Goal: Task Accomplishment & Management: Manage account settings

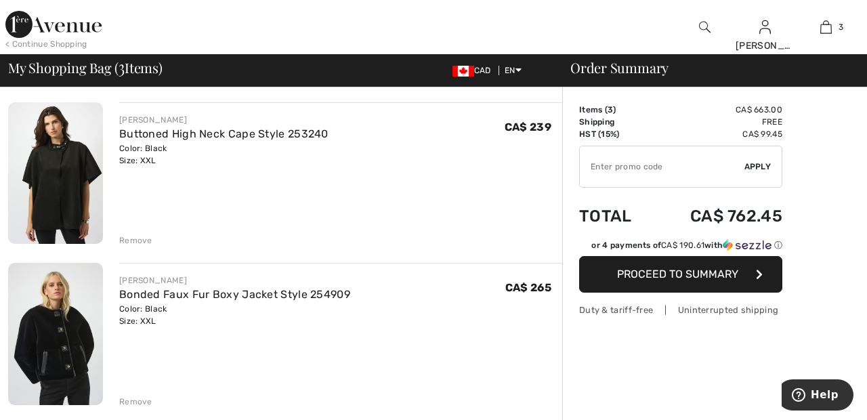
scroll to position [259, 0]
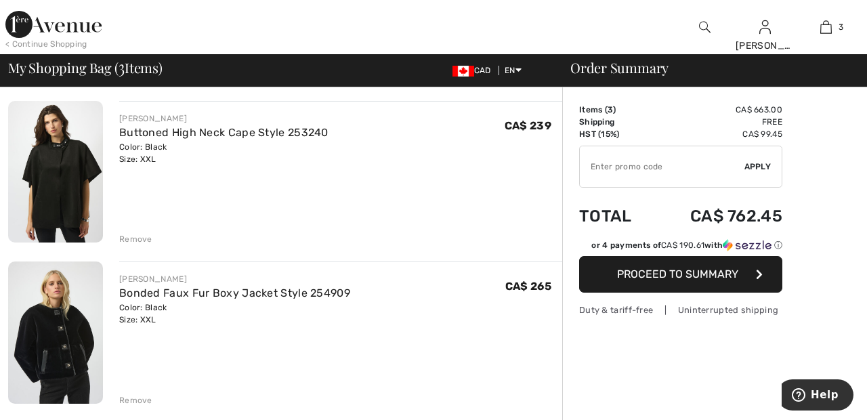
click at [140, 405] on div "Remove" at bounding box center [135, 400] width 33 height 12
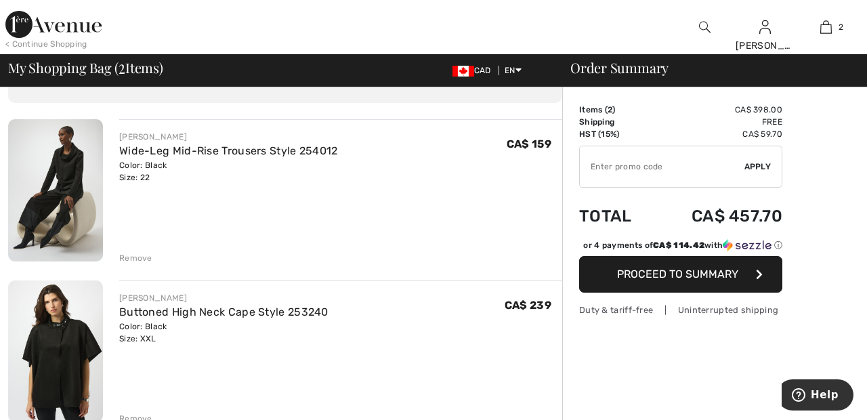
scroll to position [74, 0]
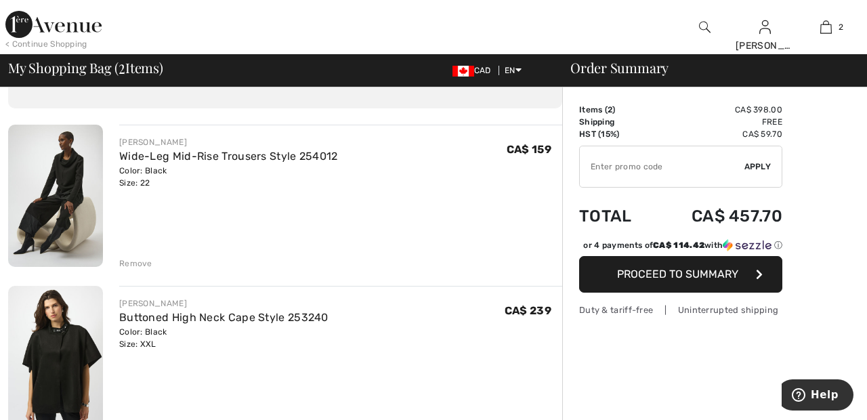
click at [133, 419] on div "Remove" at bounding box center [135, 424] width 33 height 12
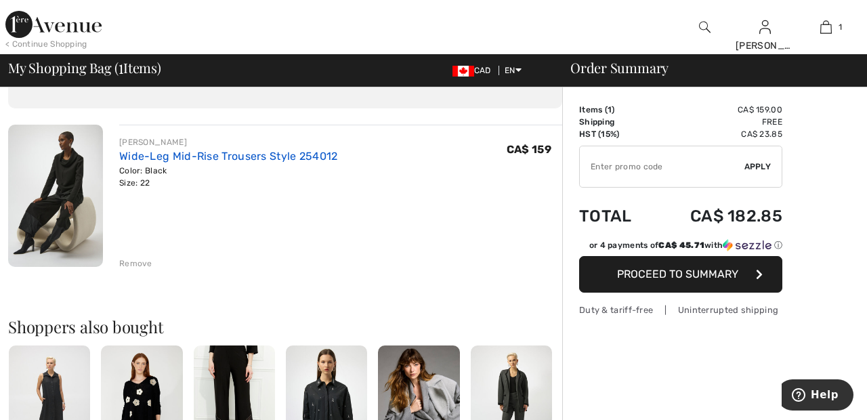
click at [295, 154] on link "Wide-Leg Mid-Rise Trousers Style 254012" at bounding box center [228, 156] width 219 height 13
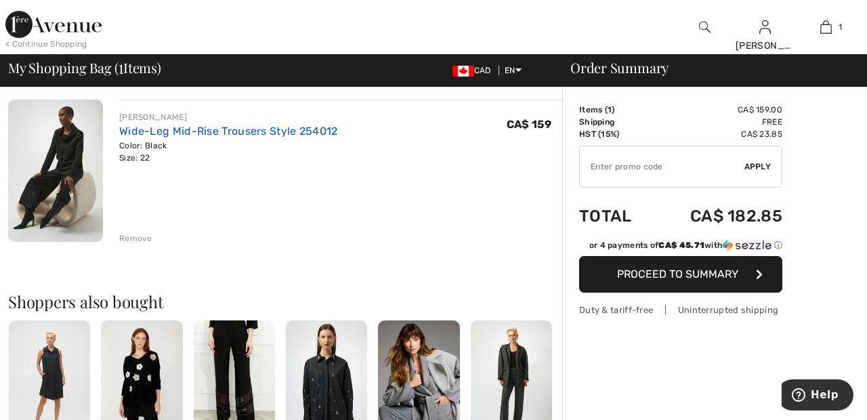
scroll to position [139, 0]
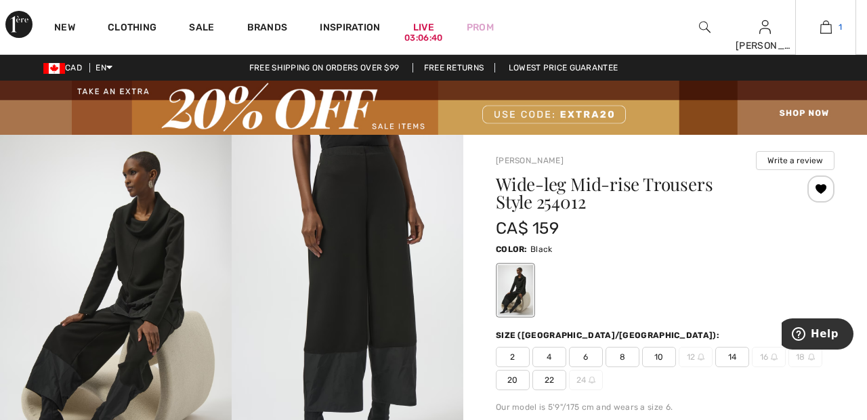
click at [831, 32] on img at bounding box center [826, 27] width 12 height 16
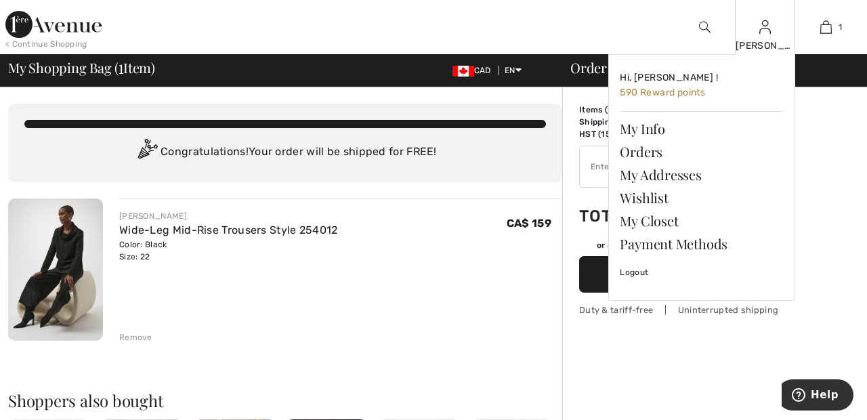
click at [765, 33] on img at bounding box center [765, 27] width 12 height 16
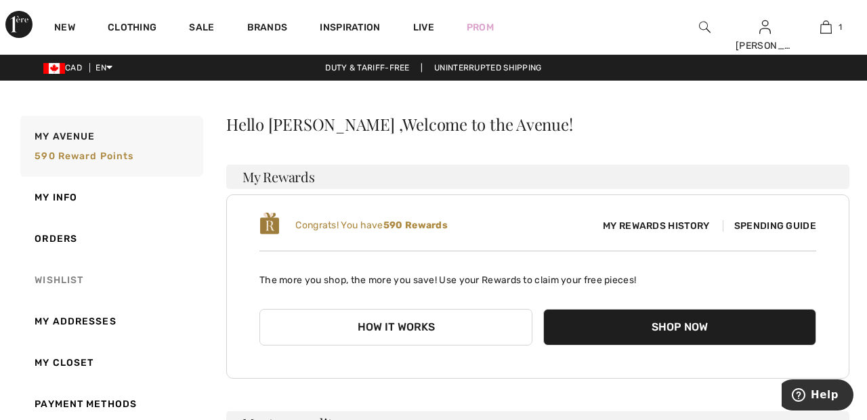
click at [69, 284] on link "Wishlist" at bounding box center [111, 279] width 186 height 41
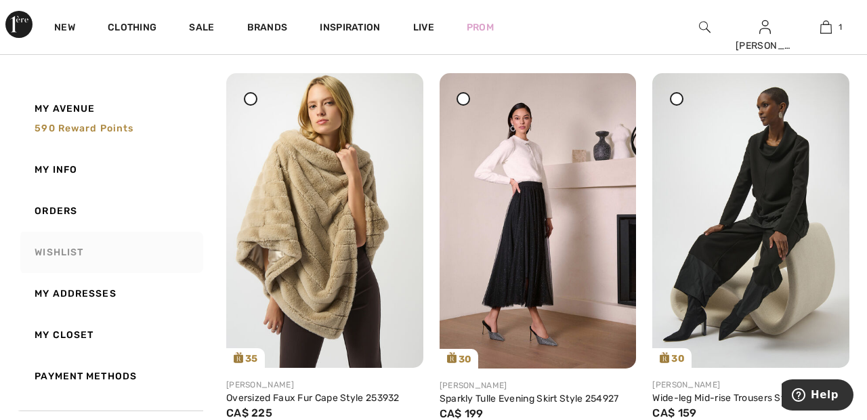
scroll to position [174, 0]
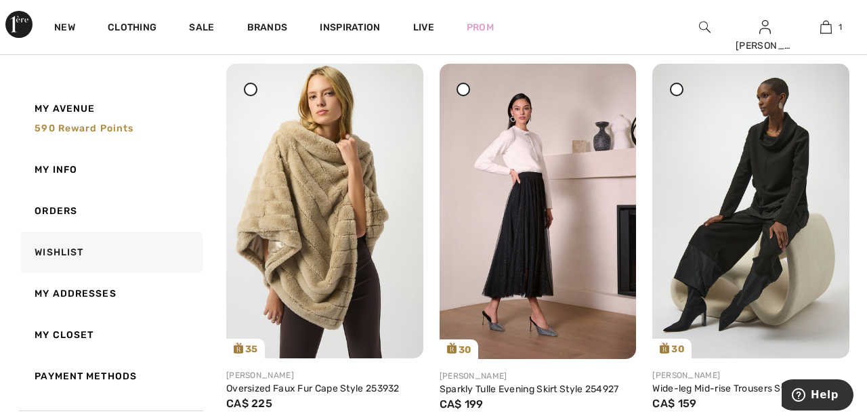
click at [460, 94] on div at bounding box center [464, 90] width 14 height 14
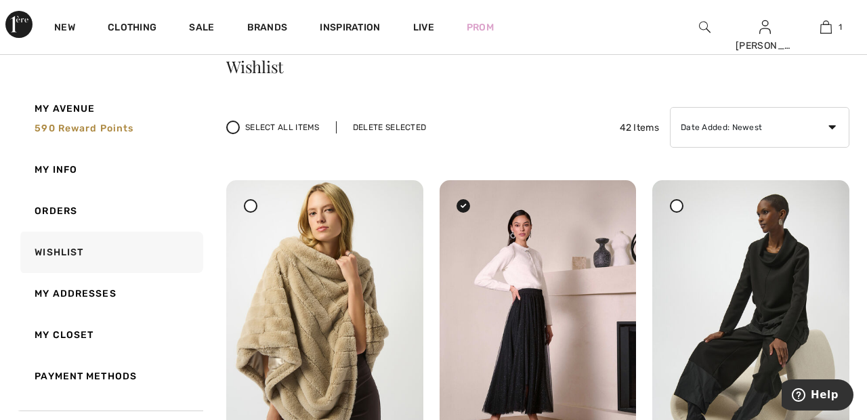
scroll to position [0, 0]
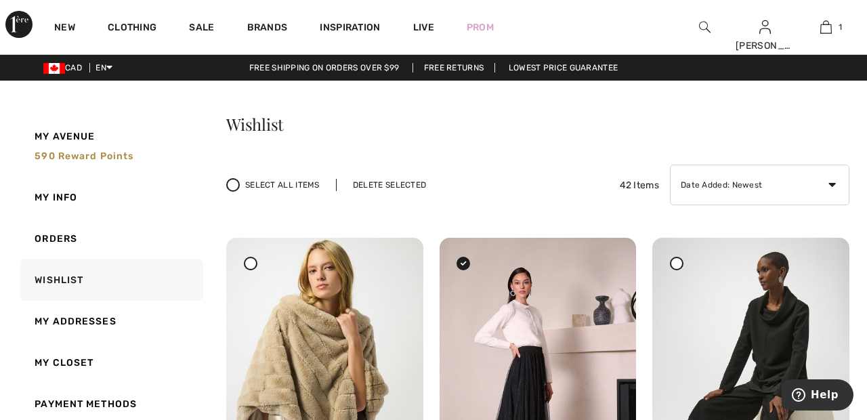
click at [400, 179] on div "Delete Selected" at bounding box center [389, 185] width 107 height 12
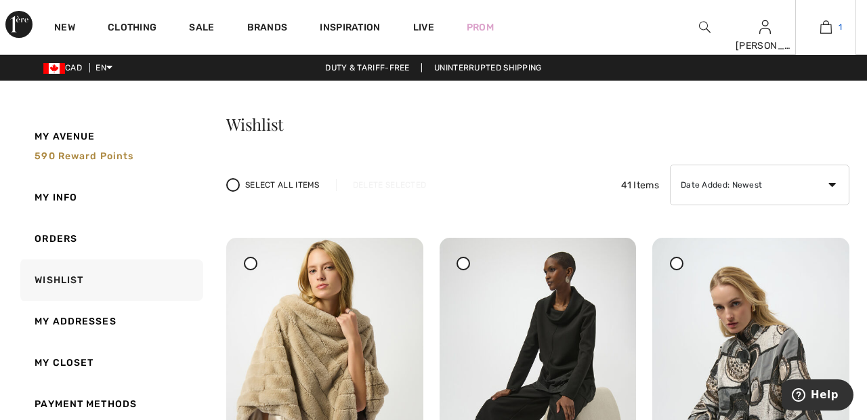
click at [840, 27] on span "1" at bounding box center [840, 27] width 3 height 12
